Goal: Find specific page/section: Find specific page/section

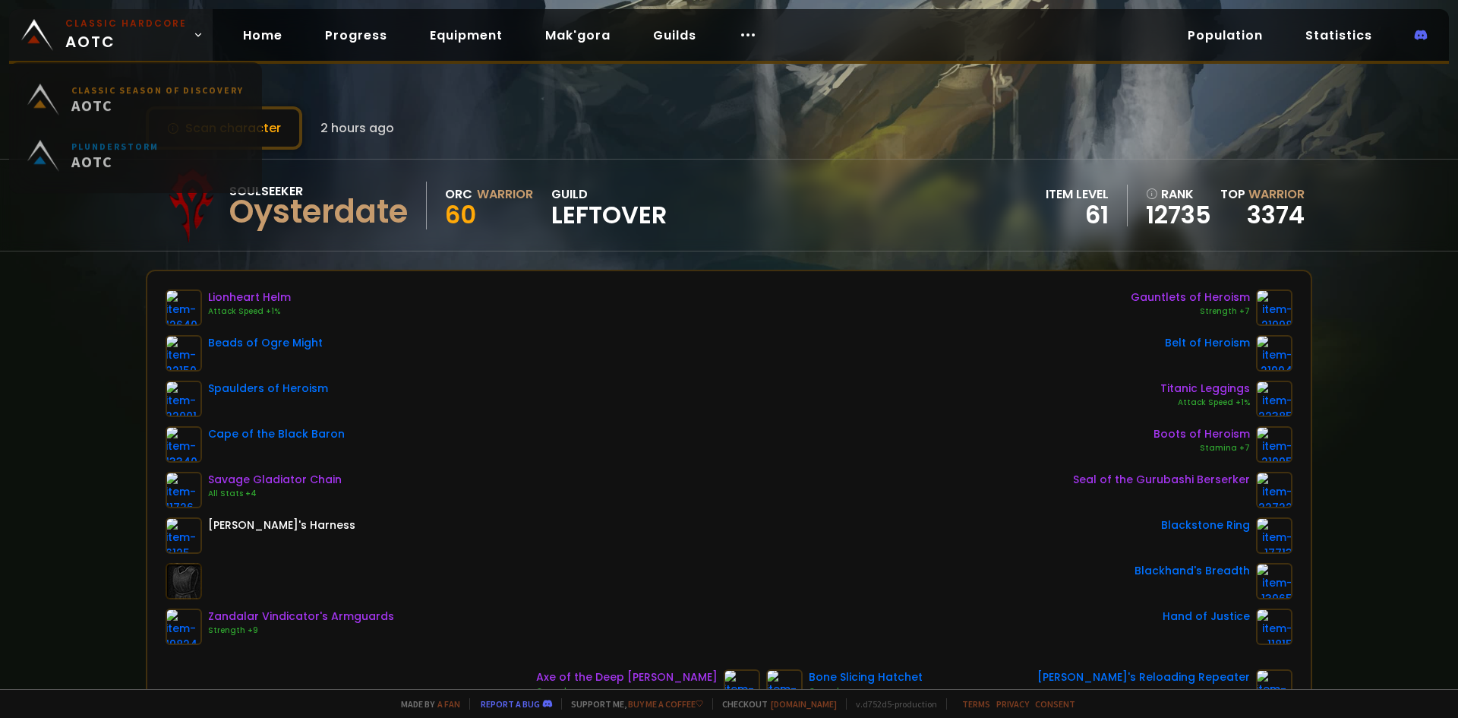
click at [118, 51] on span "Classic Hardcore AOTC" at bounding box center [126, 35] width 122 height 36
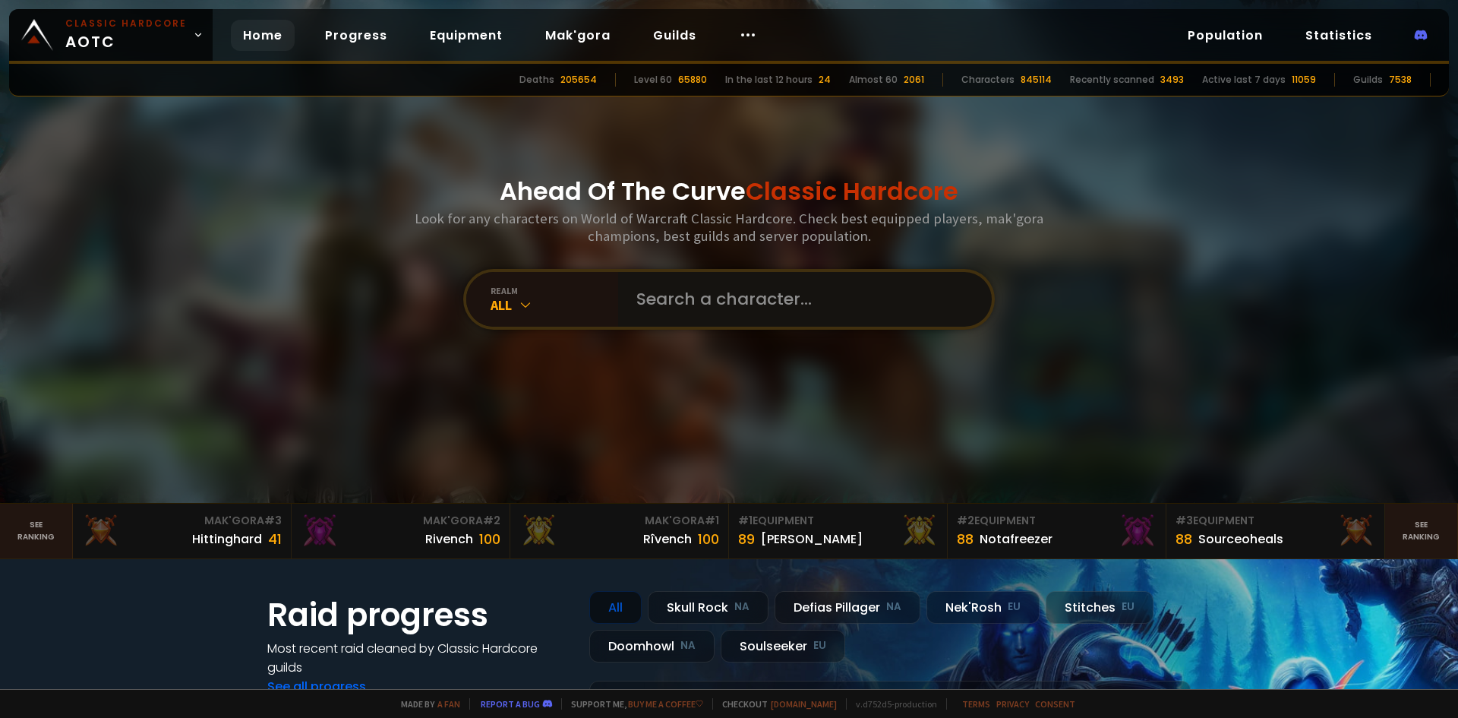
click at [700, 299] on input "text" at bounding box center [800, 299] width 346 height 55
click at [753, 305] on input "text" at bounding box center [800, 299] width 346 height 55
type input "iamhoudini"
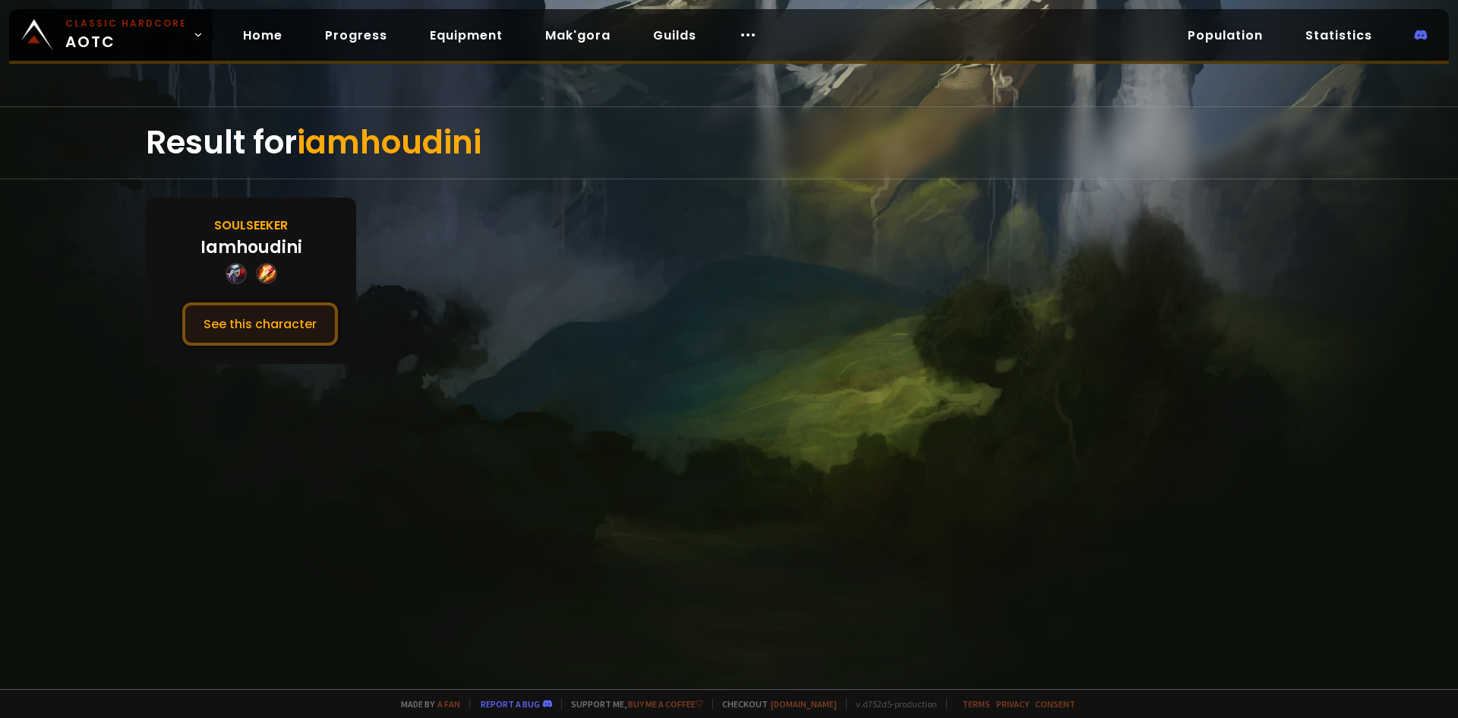
click at [284, 305] on button "See this character" at bounding box center [260, 323] width 156 height 43
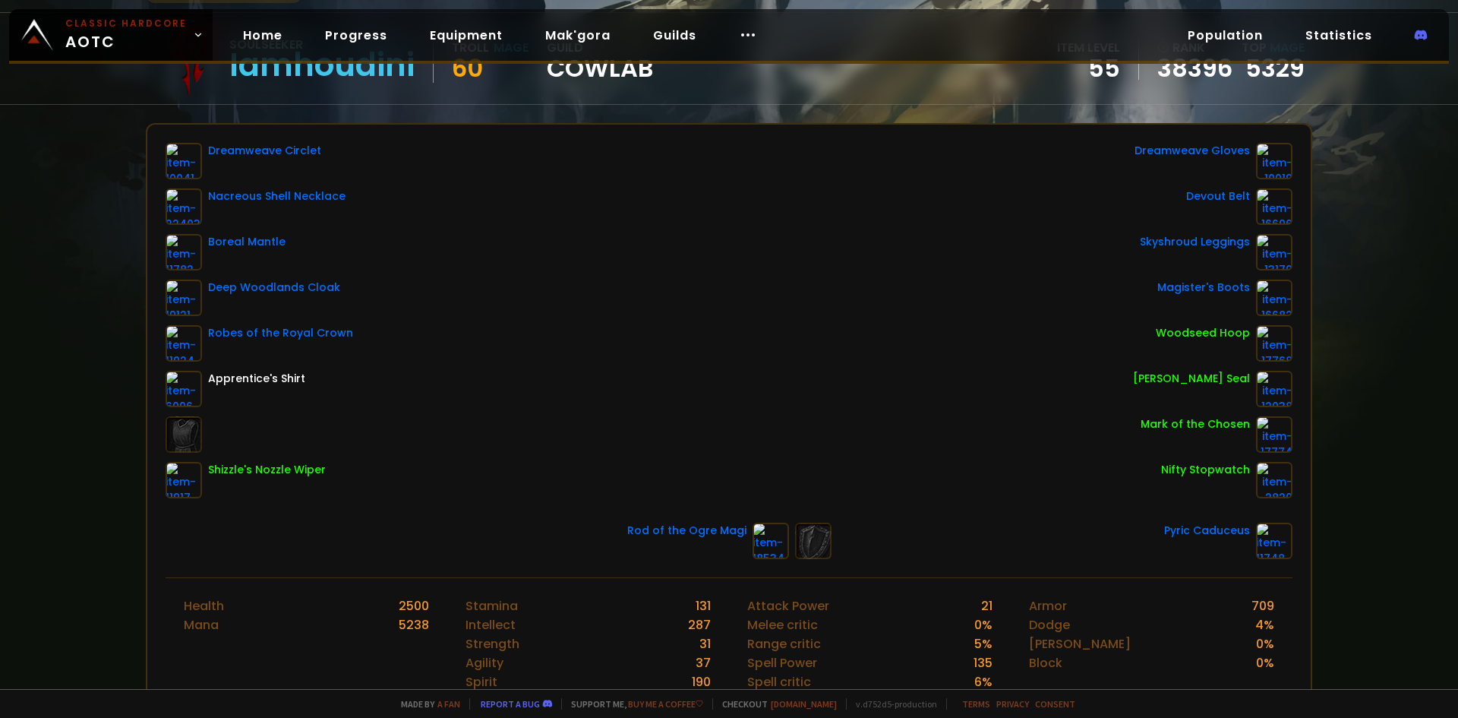
scroll to position [152, 0]
